Goal: Navigation & Orientation: Find specific page/section

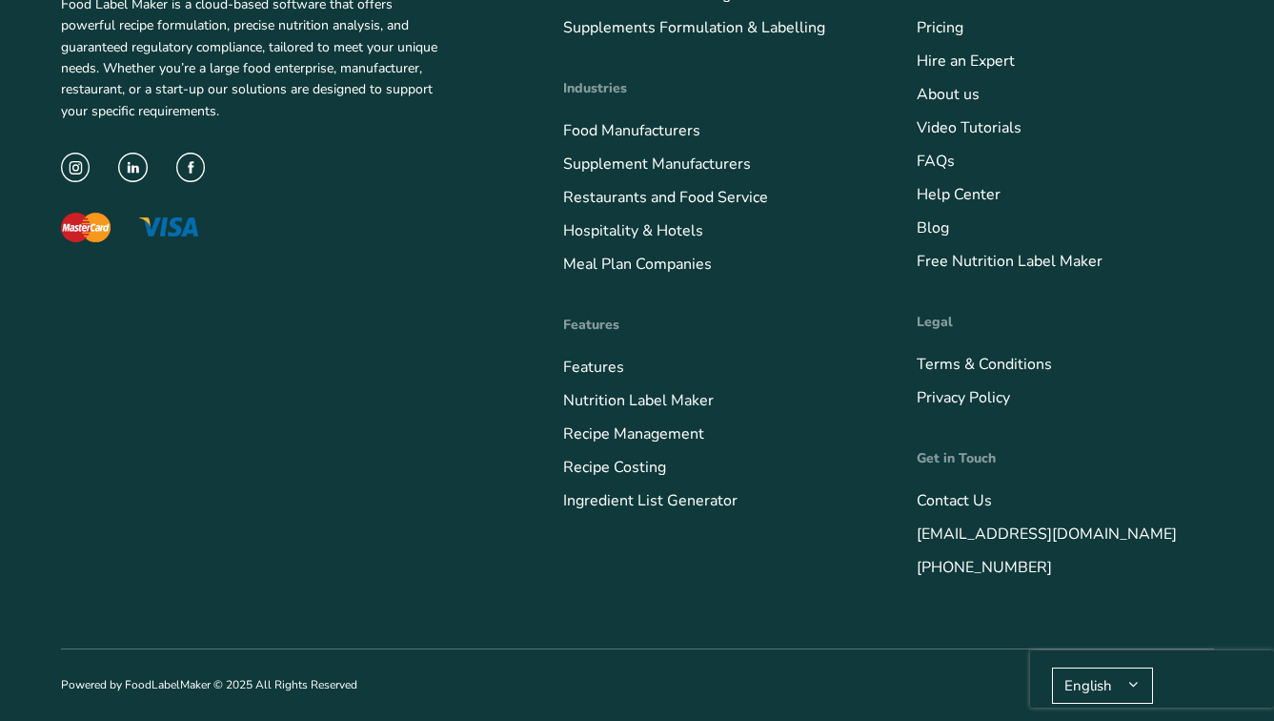
scroll to position [7052, 0]
click at [801, 38] on link "Supplements Formulation & Labelling" at bounding box center [694, 27] width 262 height 21
click at [583, 436] on link "Recipe Management" at bounding box center [633, 432] width 141 height 21
